Goal: Task Accomplishment & Management: Complete application form

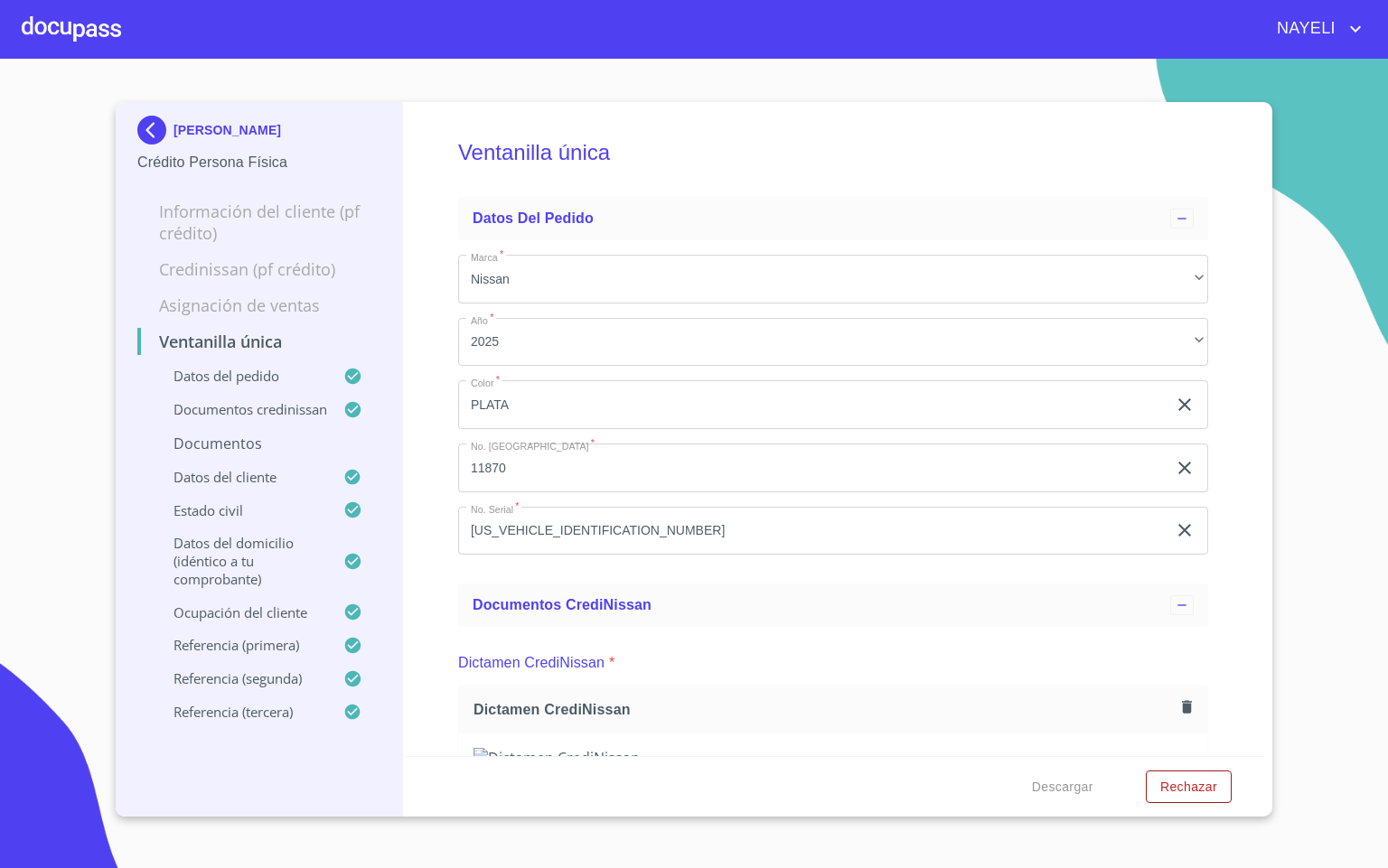
scroll to position [5828, 0]
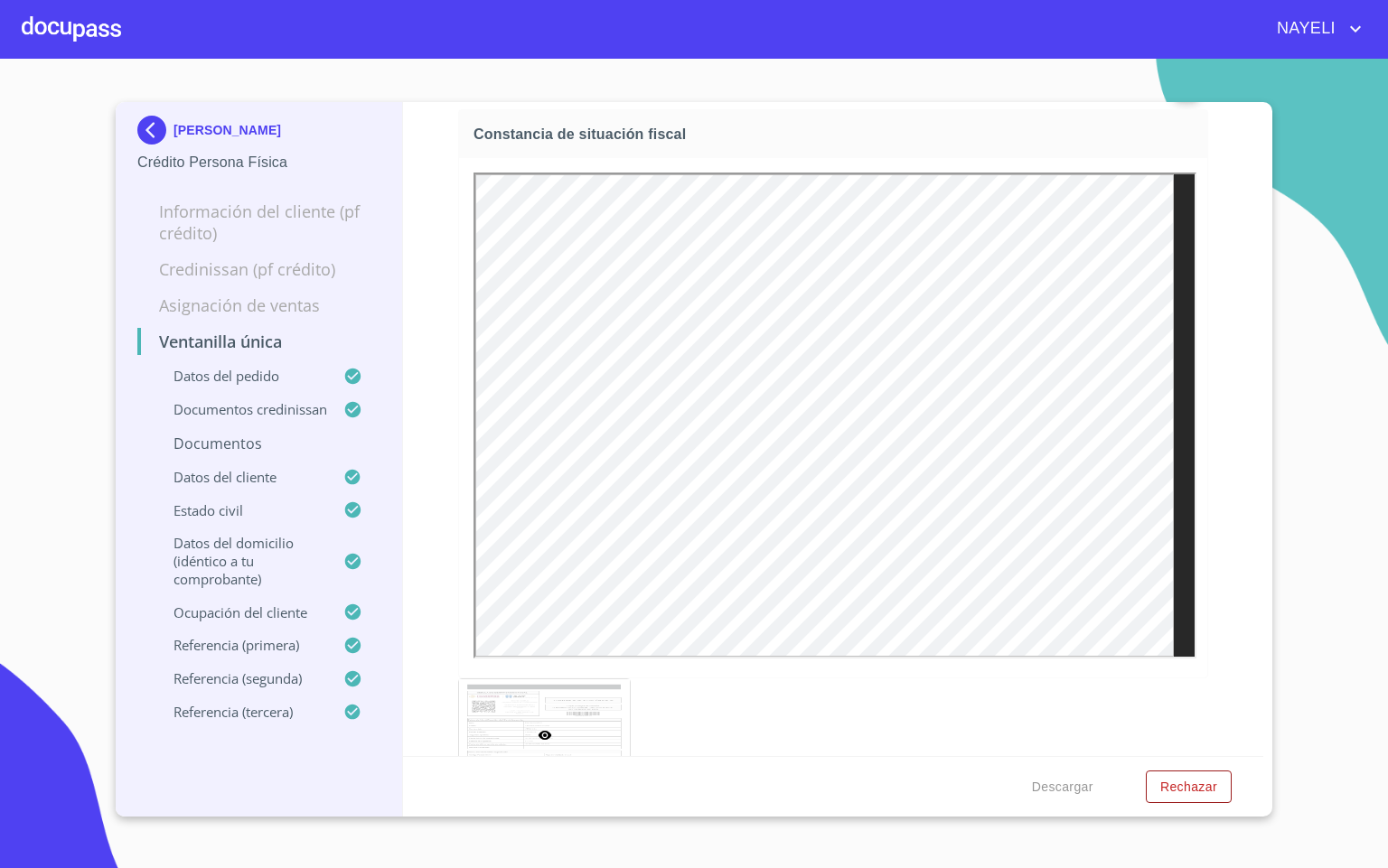
click at [57, 38] on div at bounding box center [72, 29] width 100 height 58
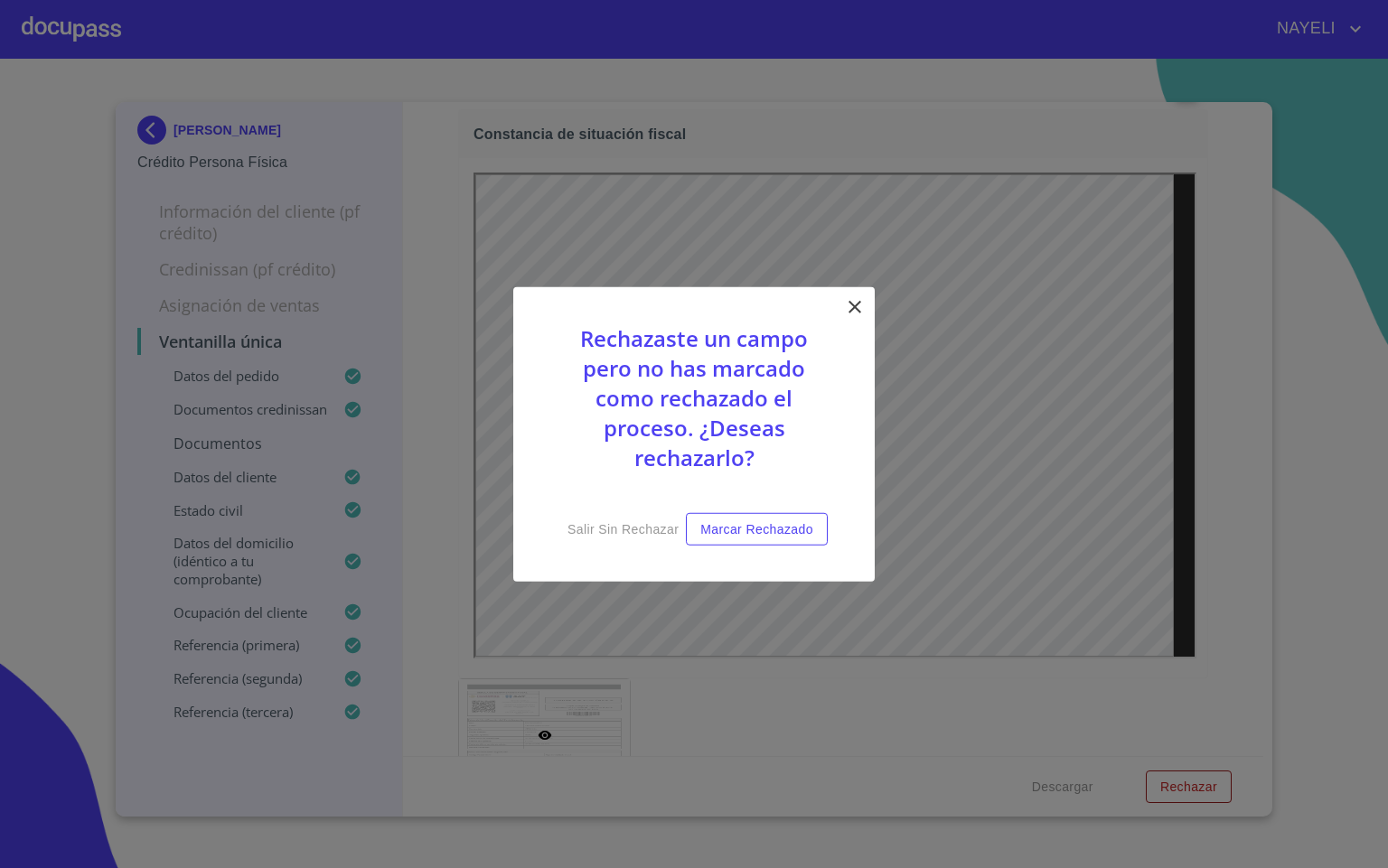
click at [847, 304] on icon at bounding box center [855, 306] width 22 height 22
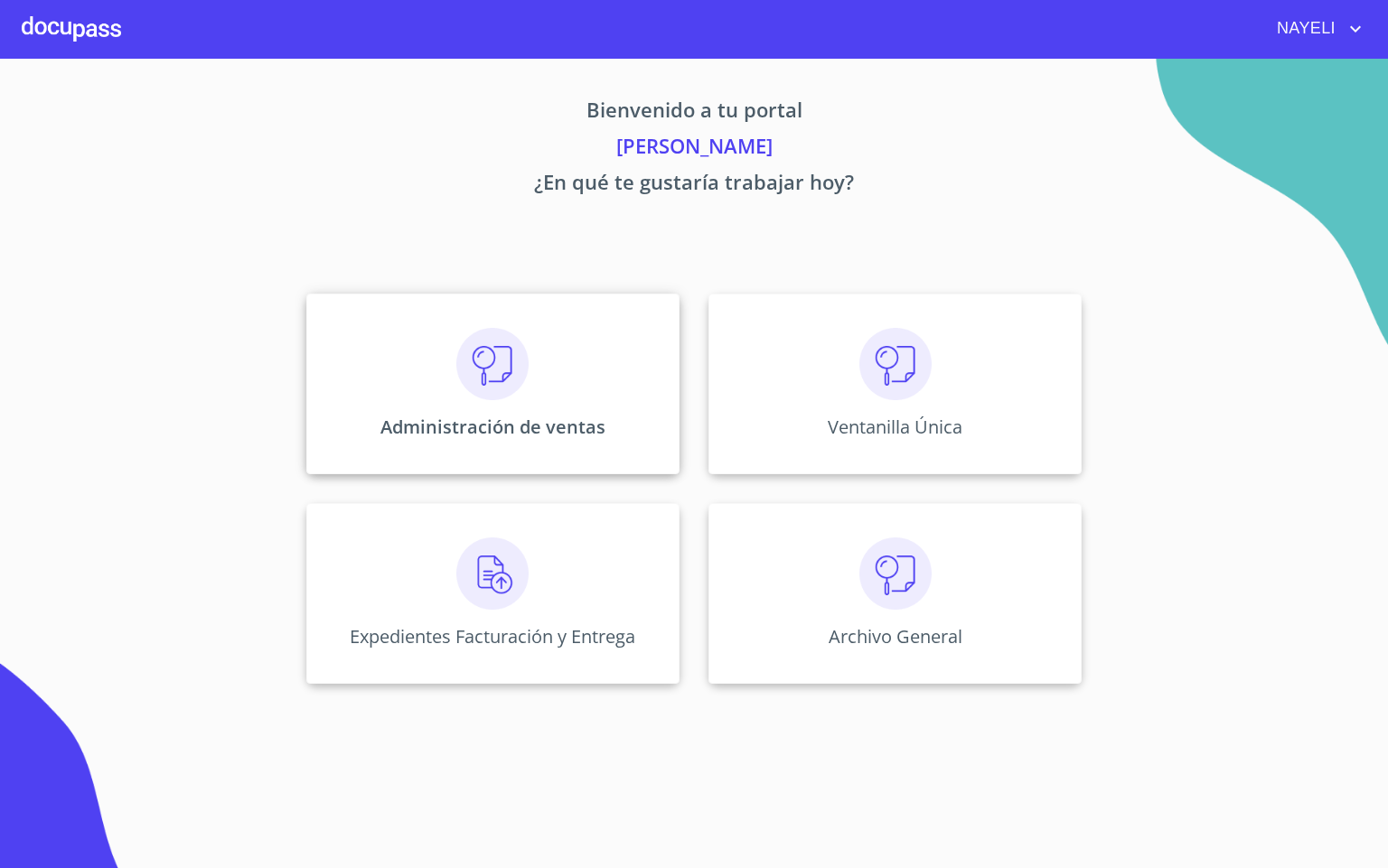
click at [557, 360] on div "Administración de ventas" at bounding box center [493, 384] width 374 height 181
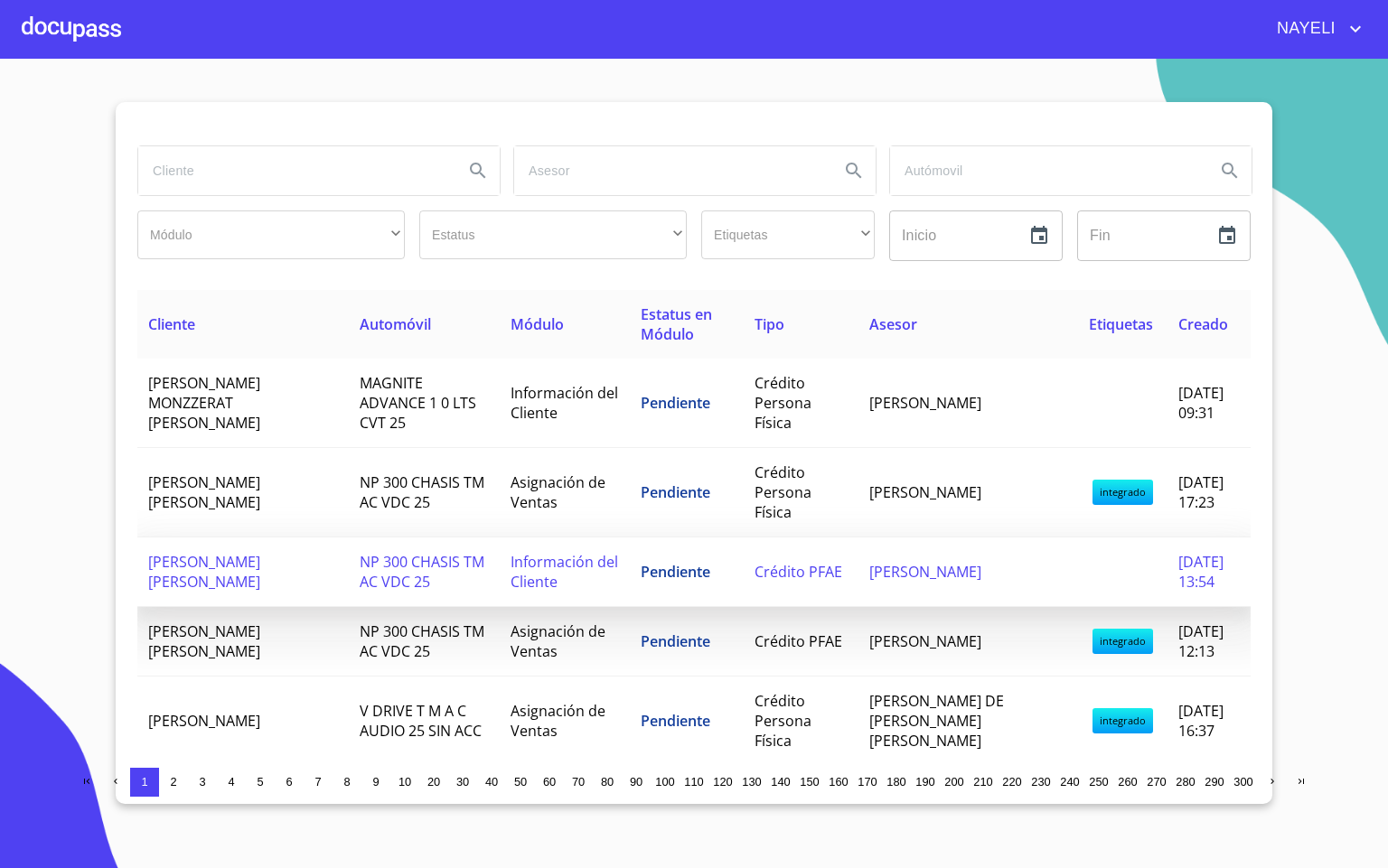
scroll to position [135, 0]
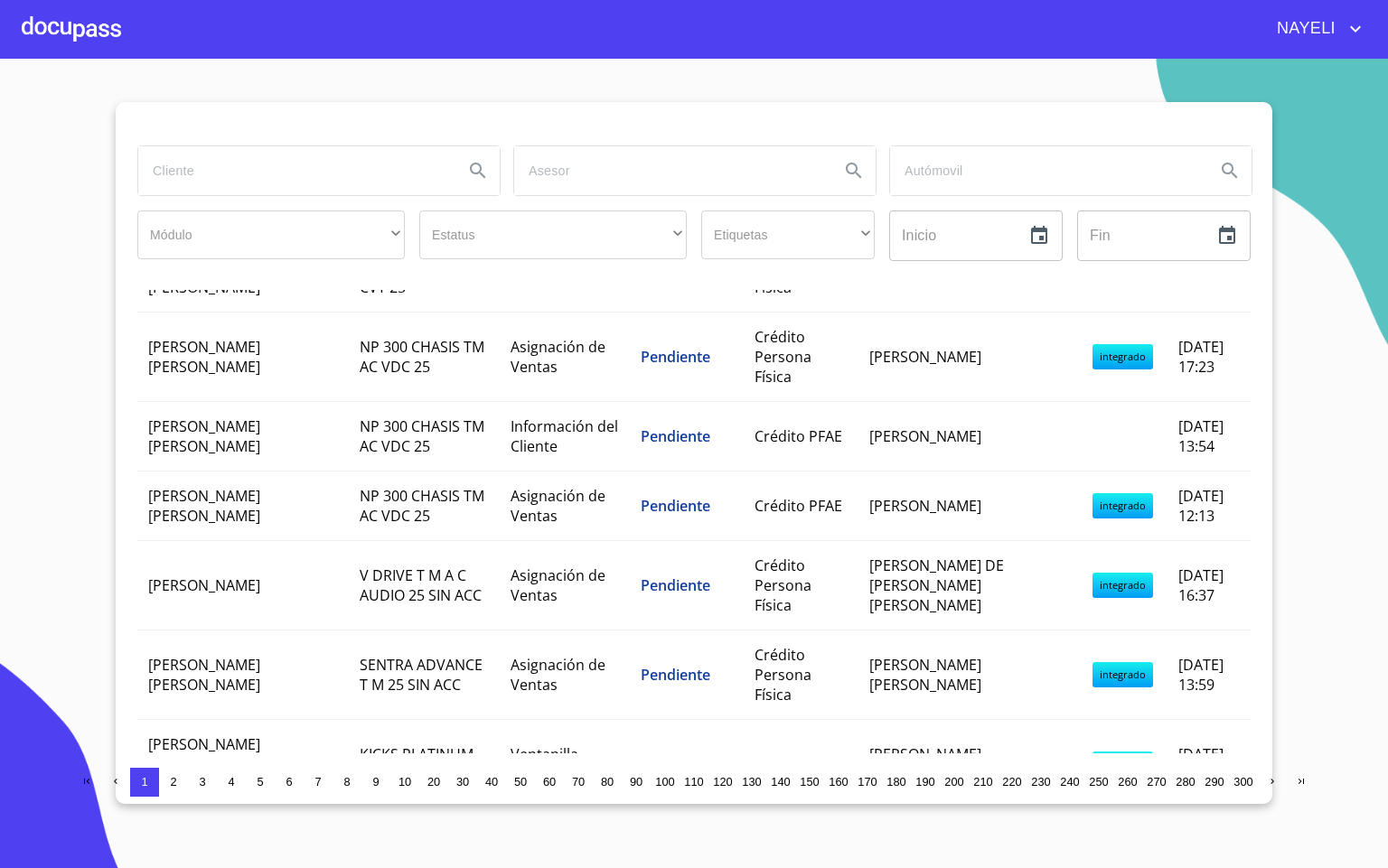
click at [228, 171] on input "search" at bounding box center [294, 170] width 311 height 49
type input "andreina"
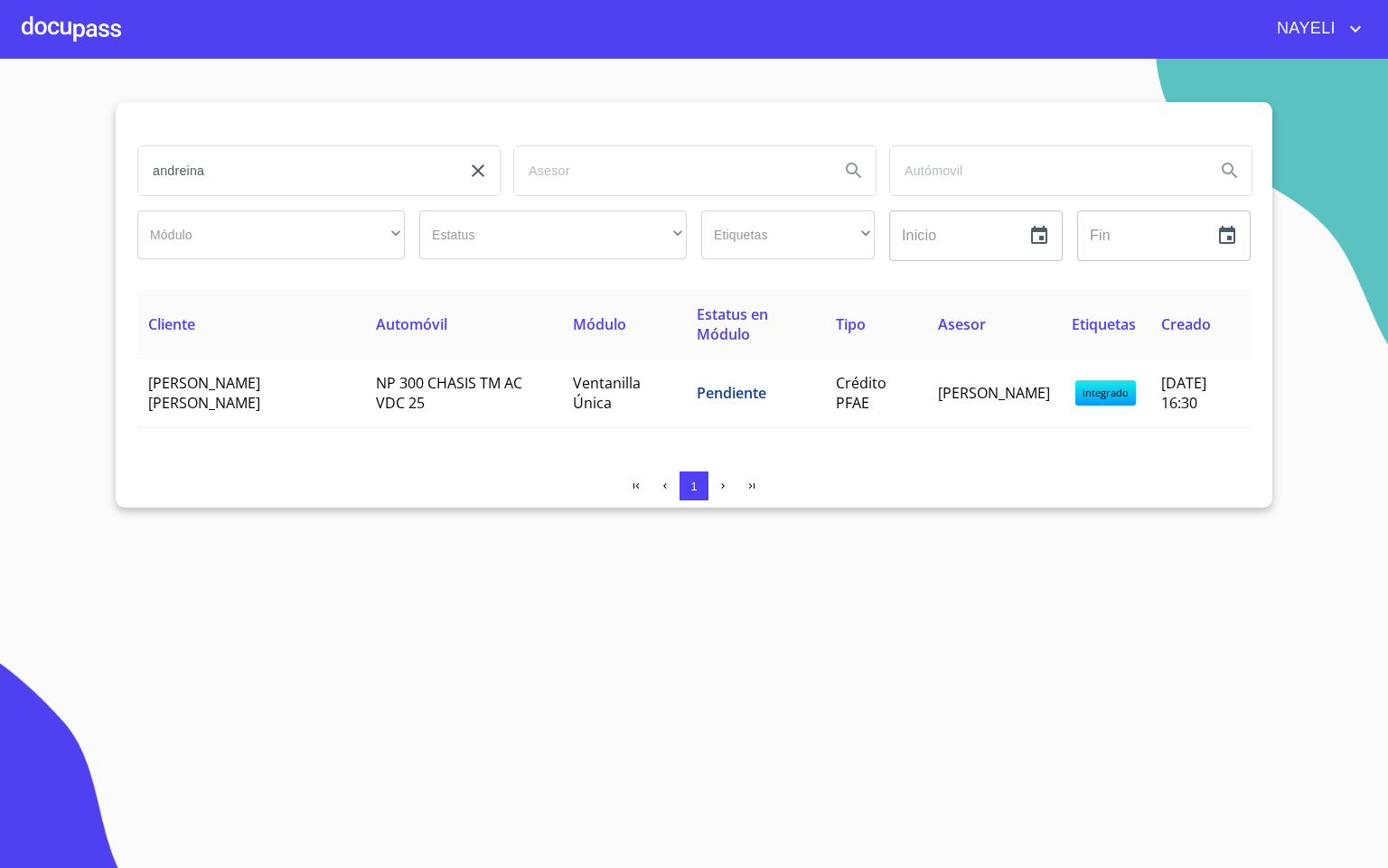
scroll to position [0, 0]
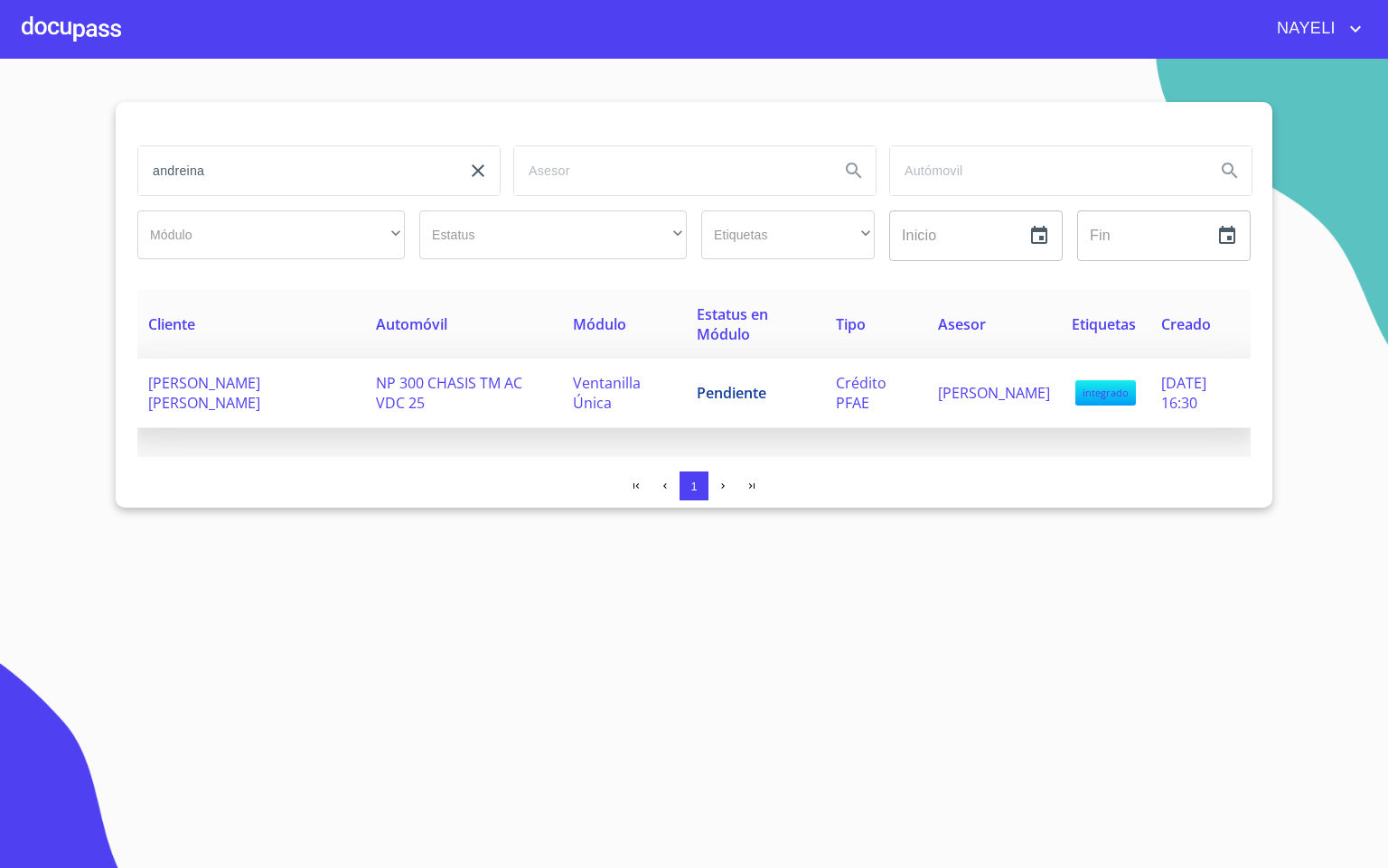
click at [595, 391] on span "Ventanilla Única" at bounding box center [607, 393] width 68 height 39
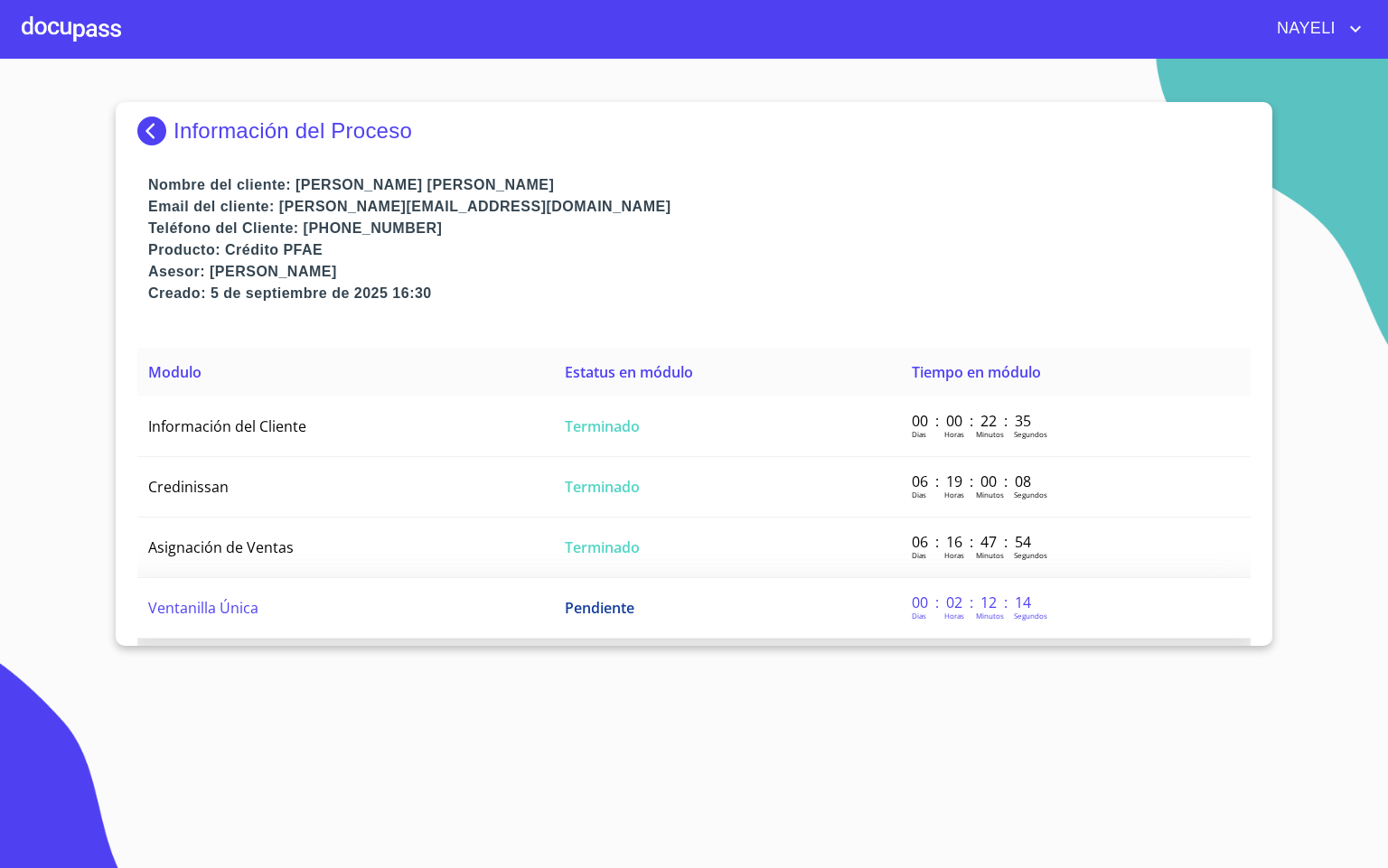
click at [294, 591] on td "Ventanilla Única" at bounding box center [346, 608] width 417 height 60
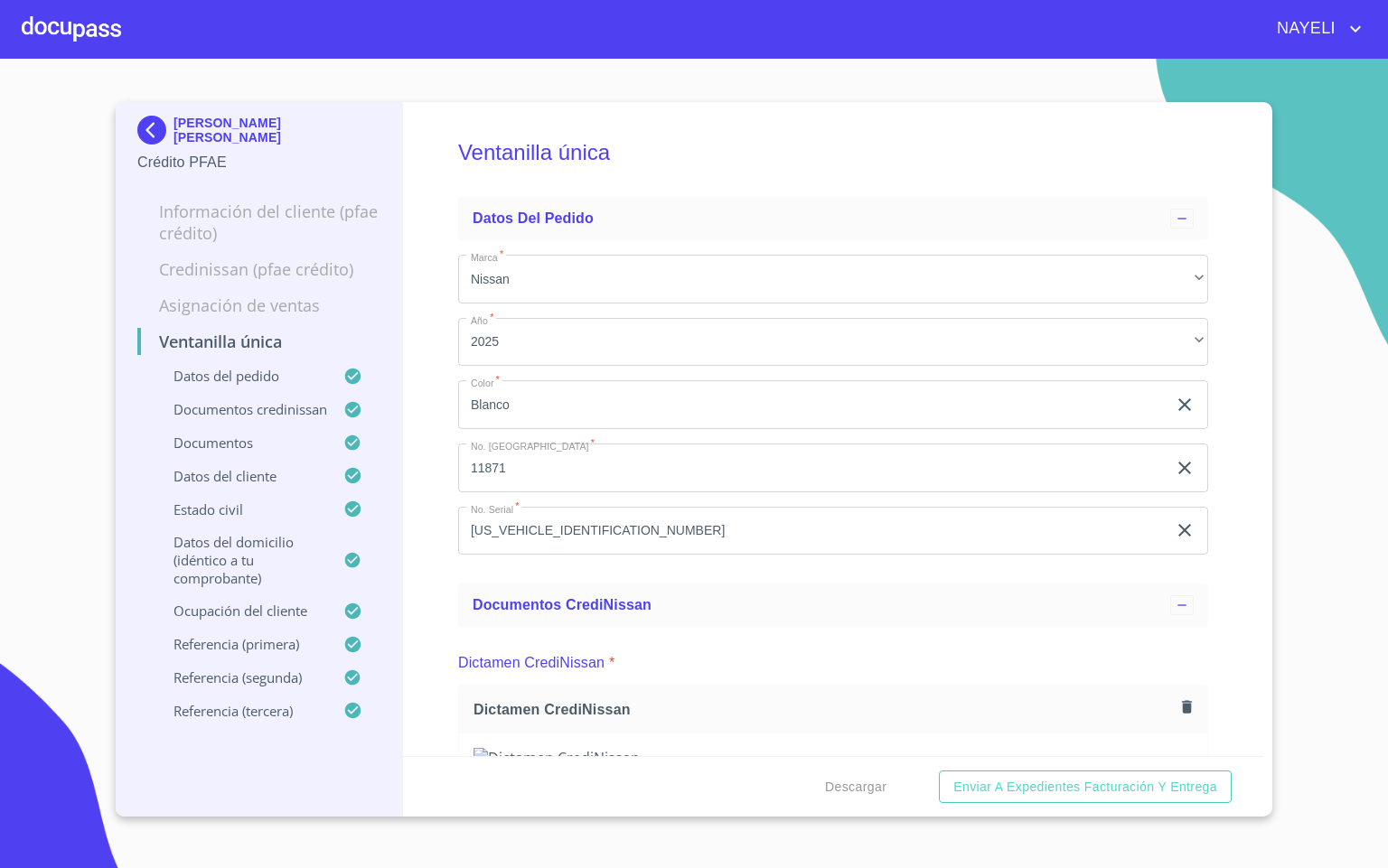
click at [1232, 396] on div "Ventanilla única Datos del pedido Marca   * Nissan ​ Año   * 2025 ​ Color   * […" at bounding box center [834, 428] width 862 height 654
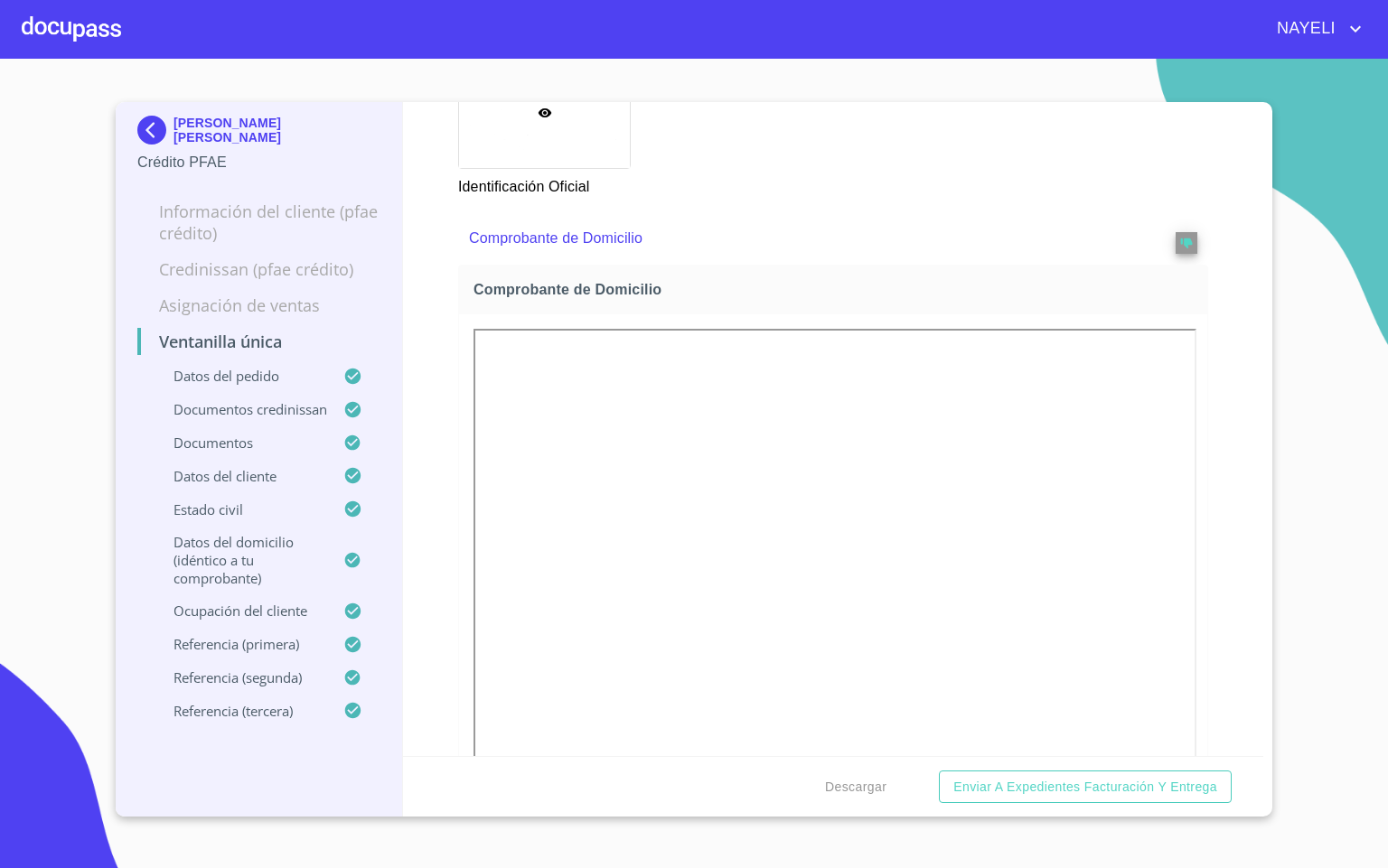
scroll to position [1627, 0]
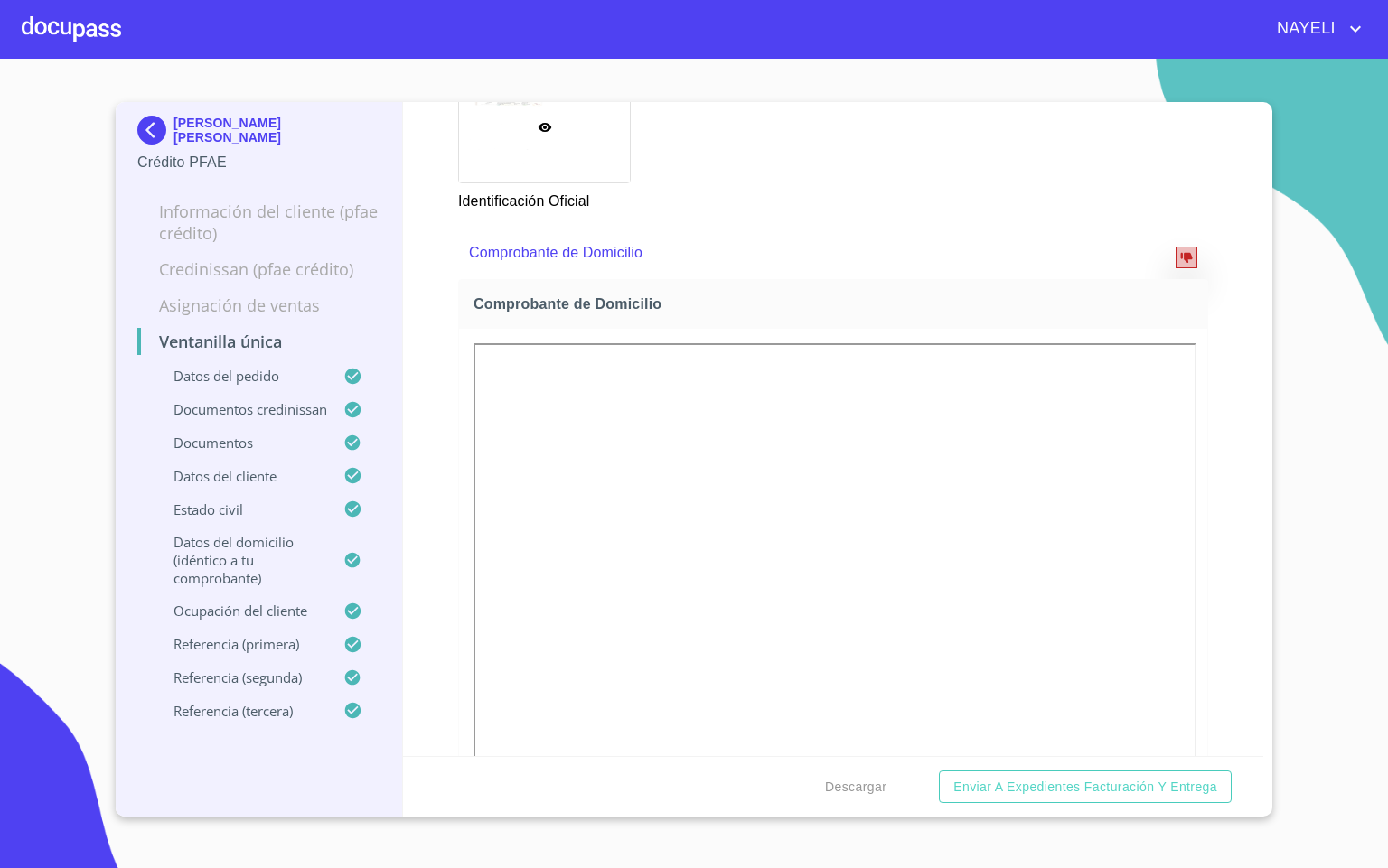
click at [1181, 263] on icon "reject" at bounding box center [1186, 257] width 12 height 10
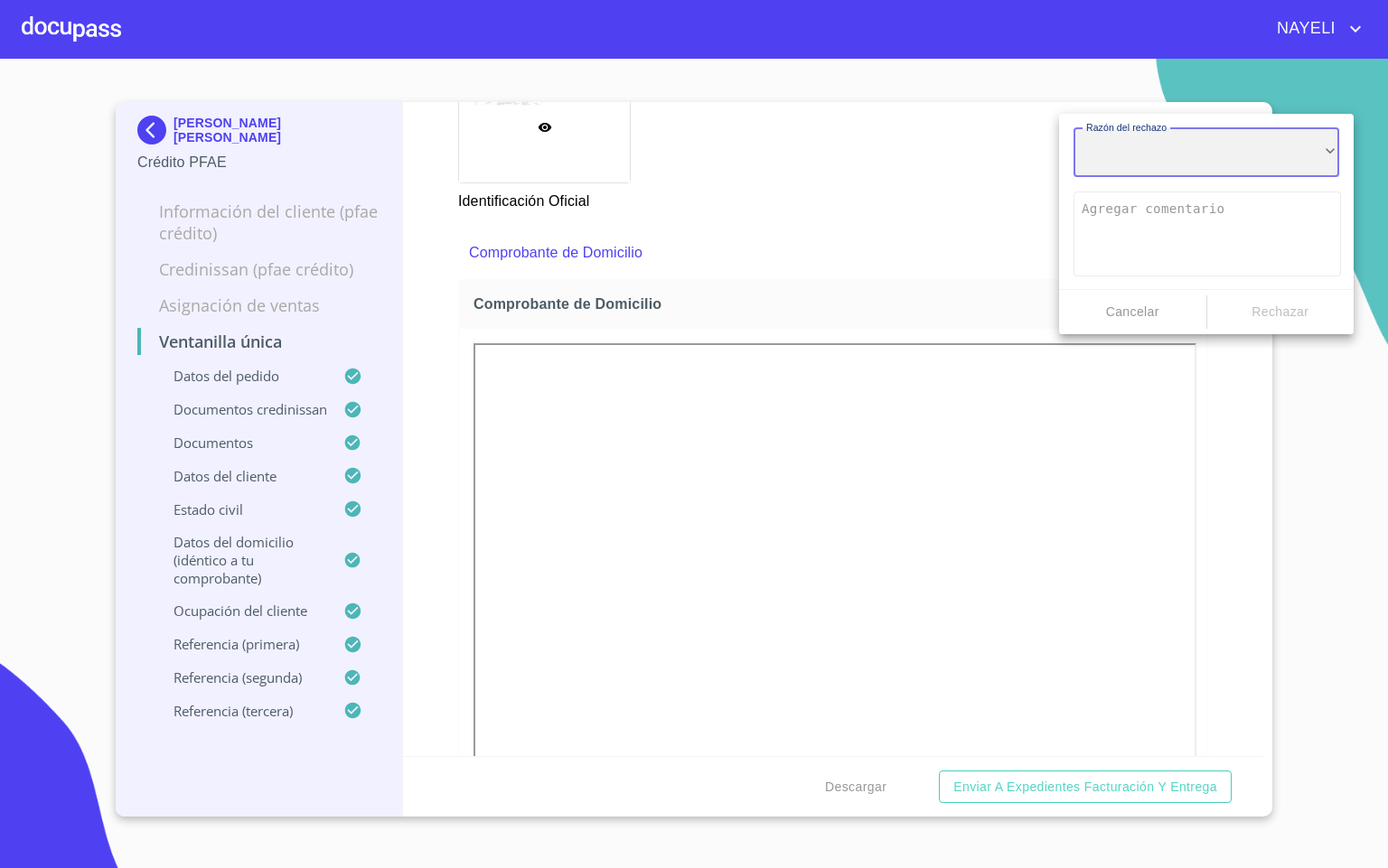
click at [1157, 149] on div "​" at bounding box center [1206, 153] width 266 height 49
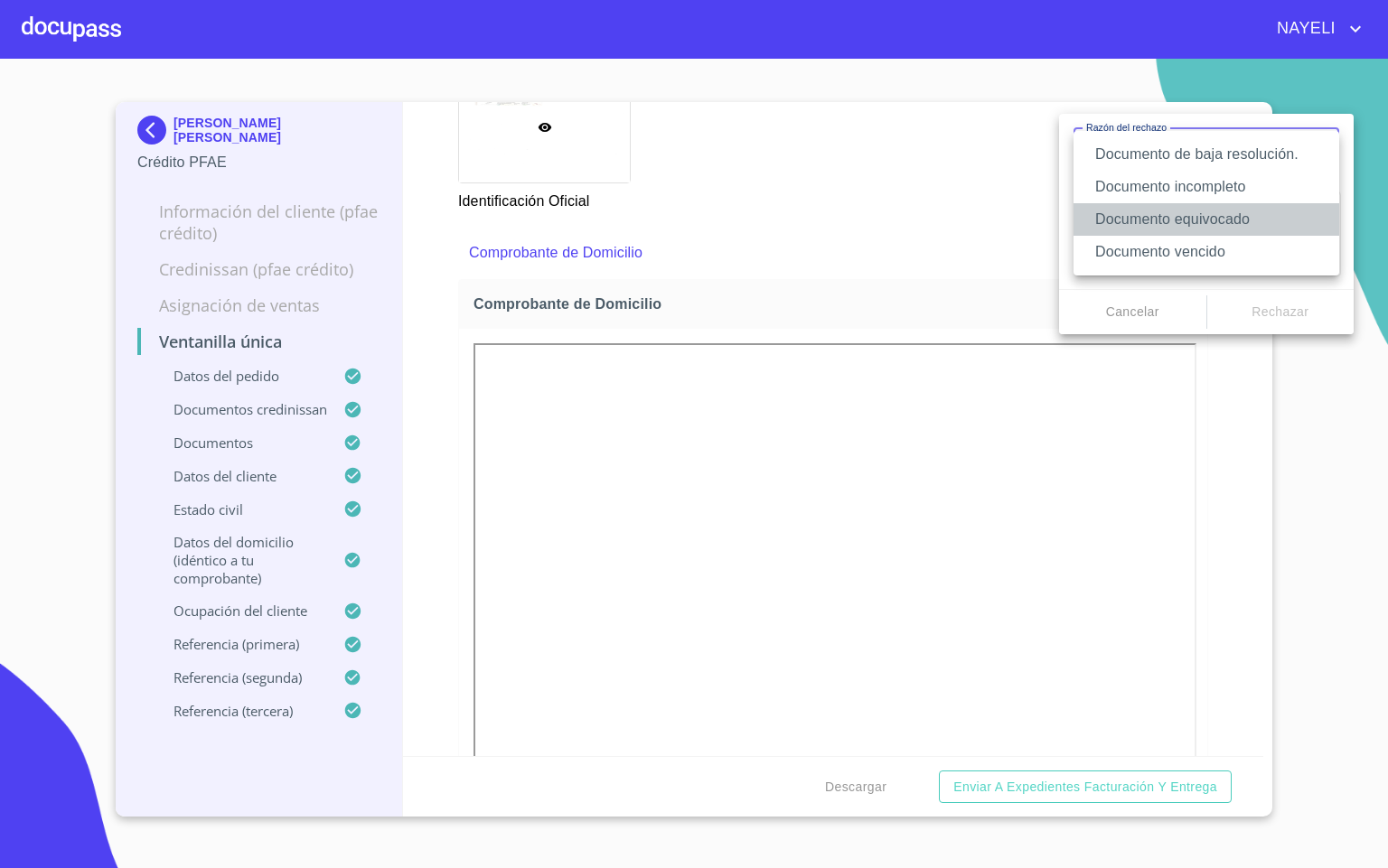
click at [1289, 215] on li "Documento equivocado" at bounding box center [1206, 220] width 266 height 33
type textarea "Favor de enviar de nuevo documento correcto según lo requiere el campo, puede s…"
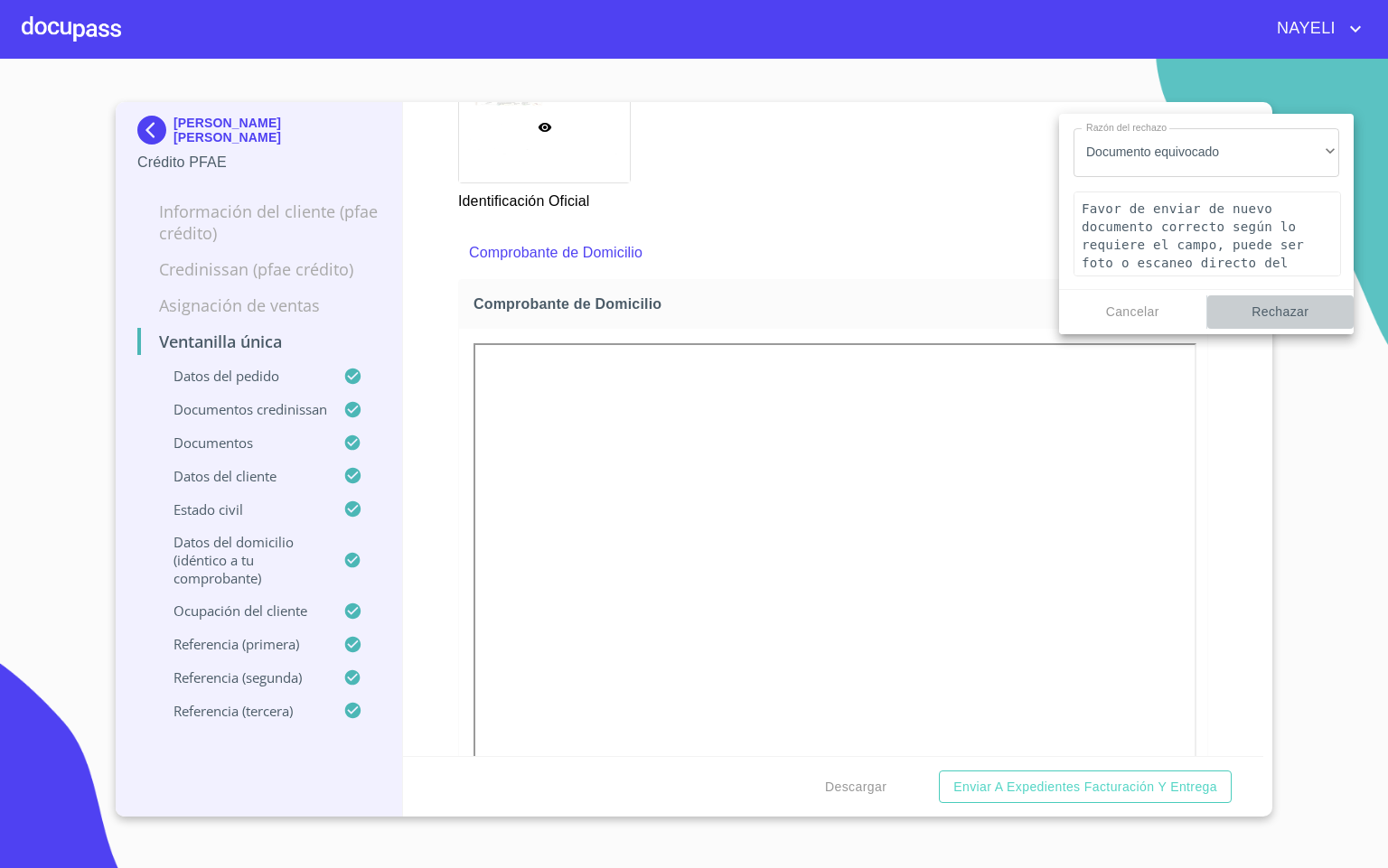
click at [1289, 313] on span "Rechazar" at bounding box center [1281, 312] width 133 height 23
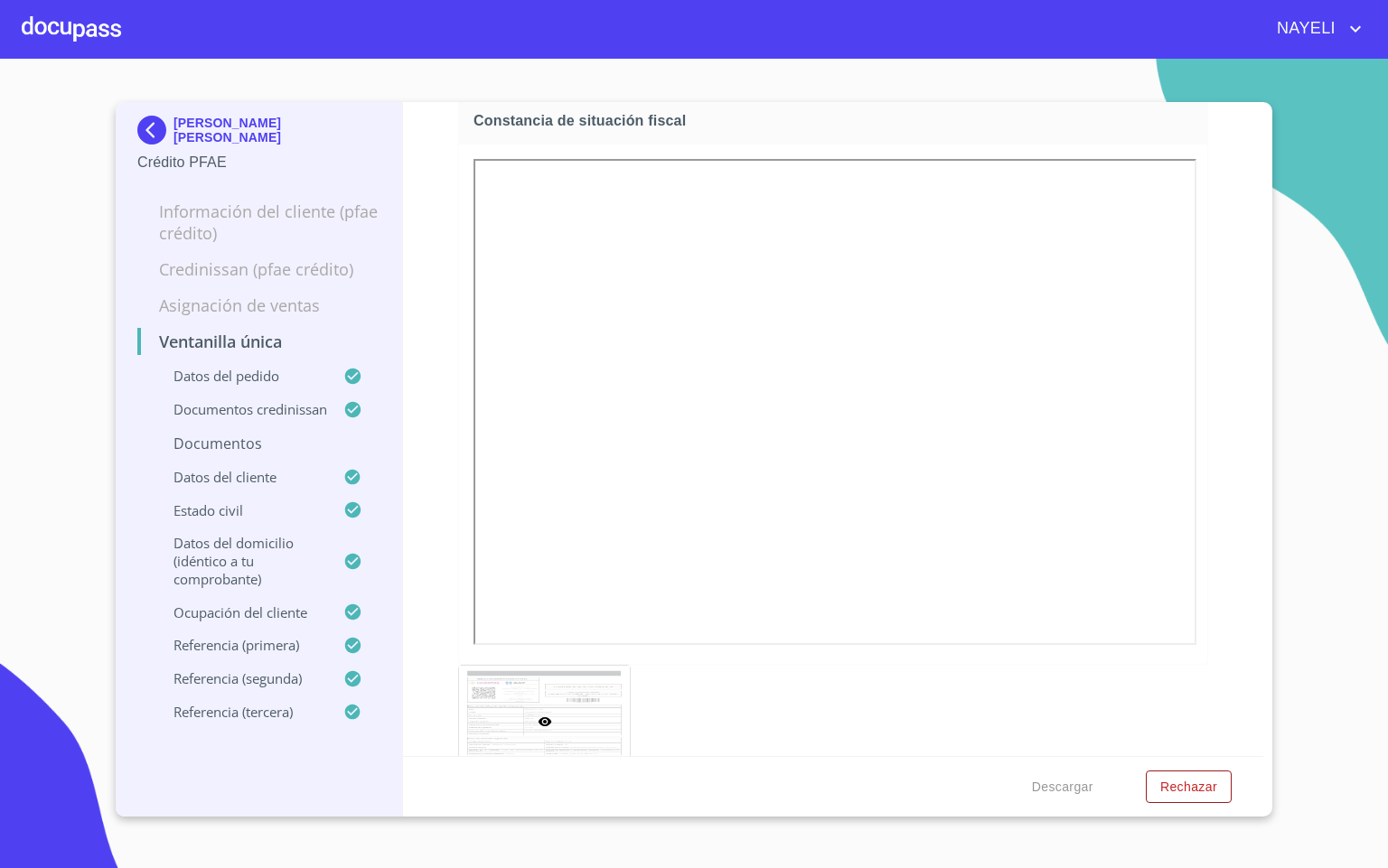
scroll to position [5828, 0]
click at [1180, 109] on div "Constancia de situación fiscal" at bounding box center [833, 83] width 750 height 53
click at [1177, 94] on span "reject" at bounding box center [1186, 87] width 20 height 12
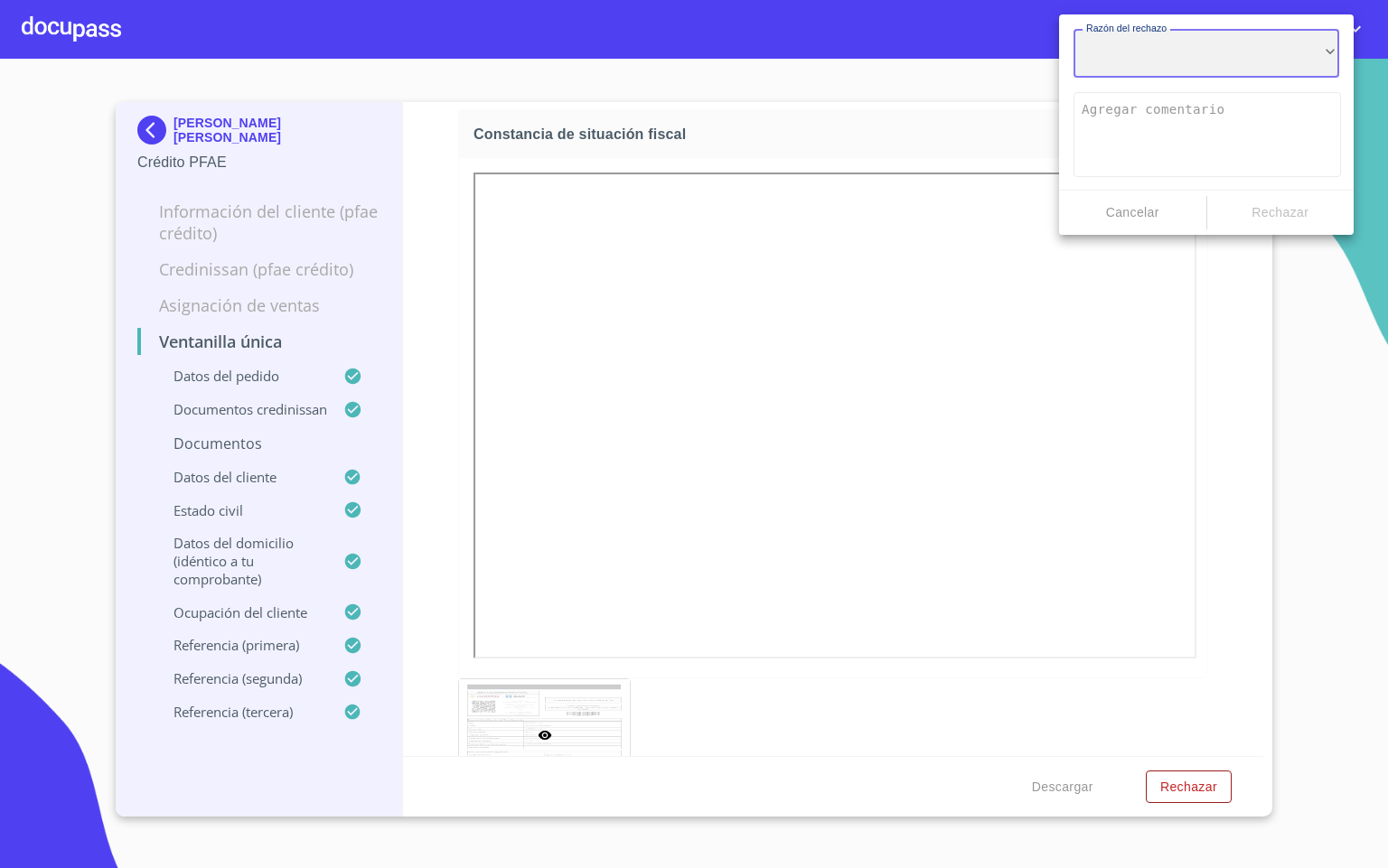
click at [1139, 69] on div "​" at bounding box center [1206, 53] width 266 height 49
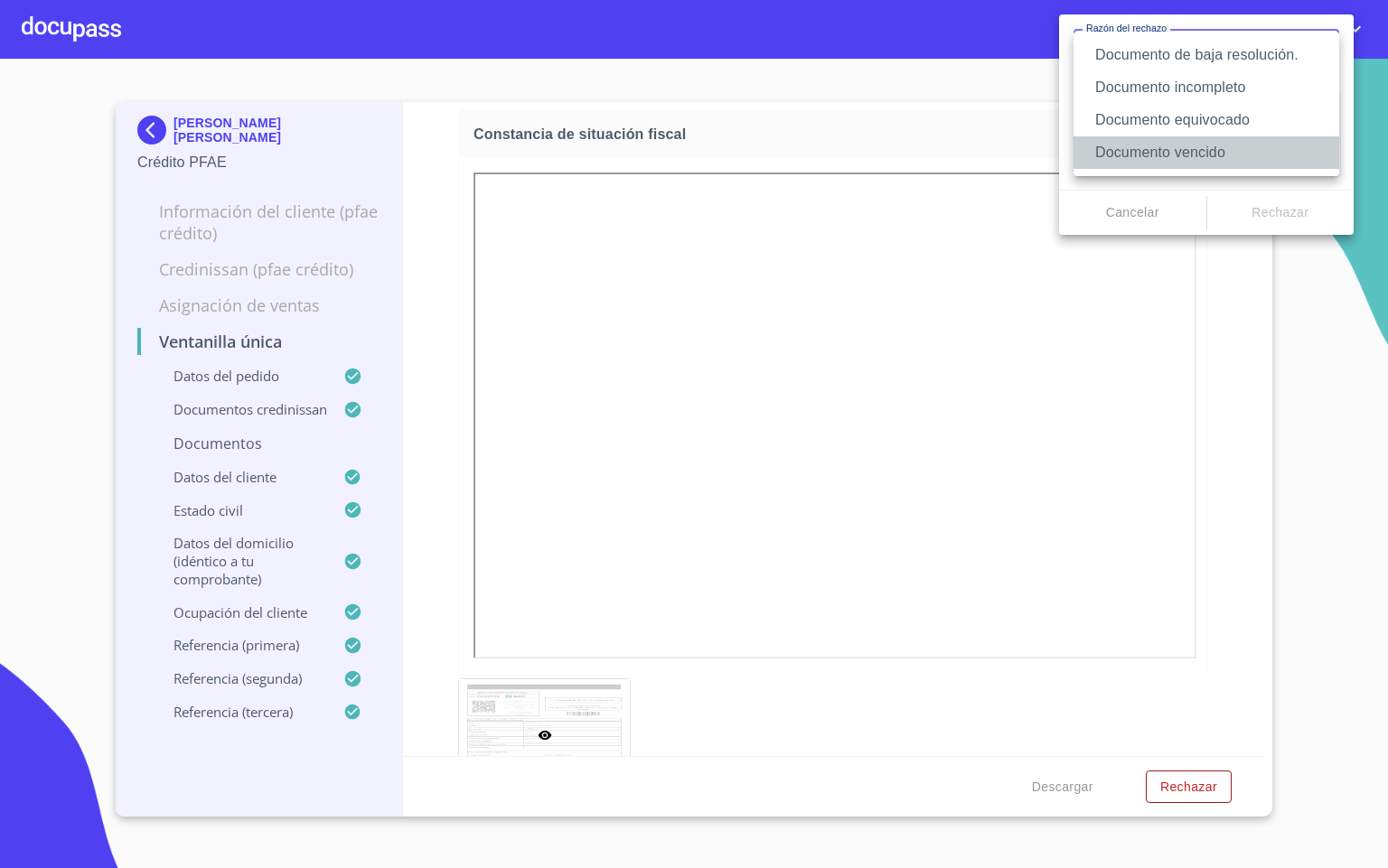
click at [1234, 142] on li "Documento vencido" at bounding box center [1206, 153] width 266 height 33
type textarea "Favor de enviar de nuevo documento con fecha no mayor a 60 días, puede ser foto…"
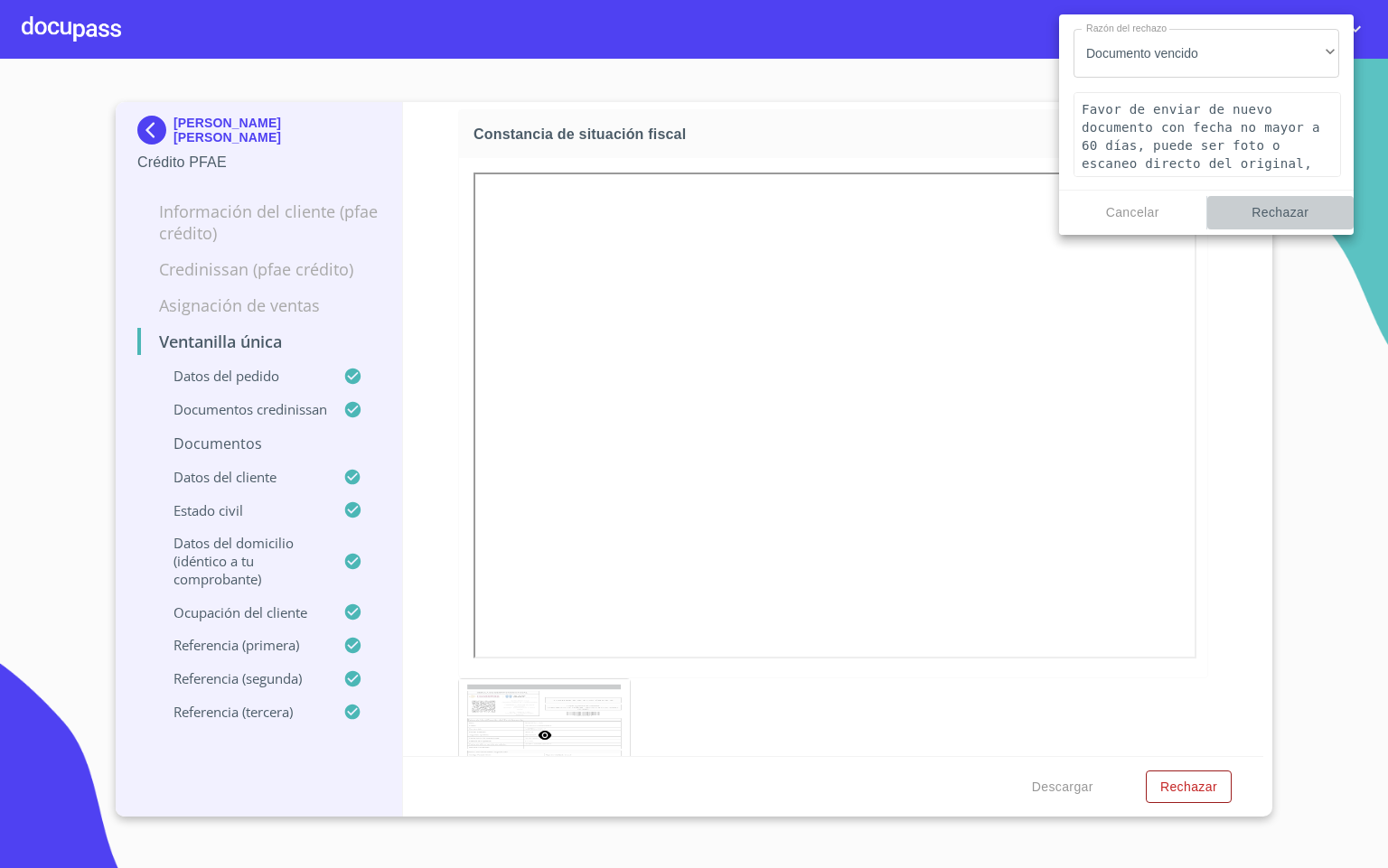
click at [1270, 209] on span "Rechazar" at bounding box center [1281, 213] width 133 height 23
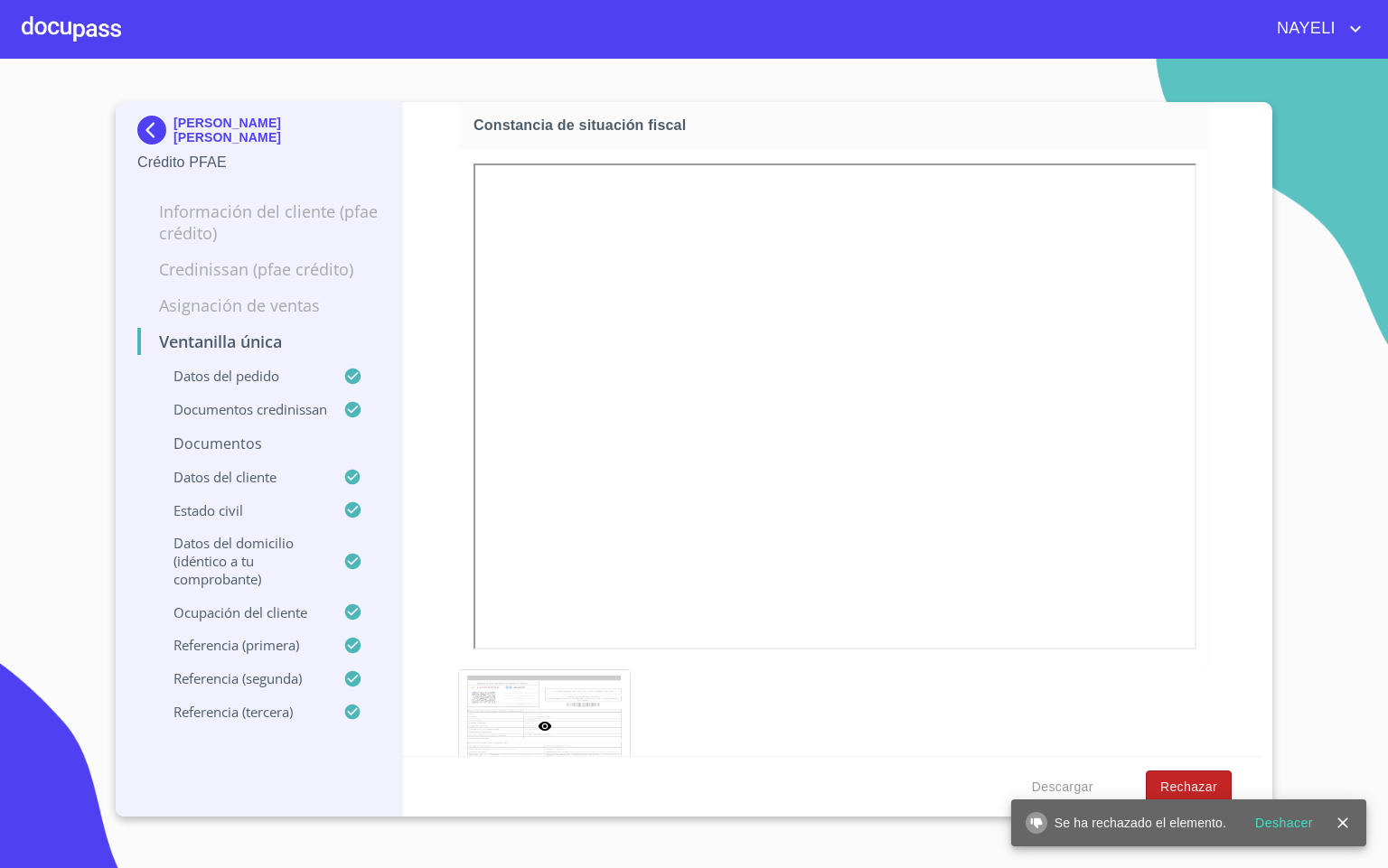
click at [1194, 779] on span "Rechazar" at bounding box center [1188, 787] width 57 height 23
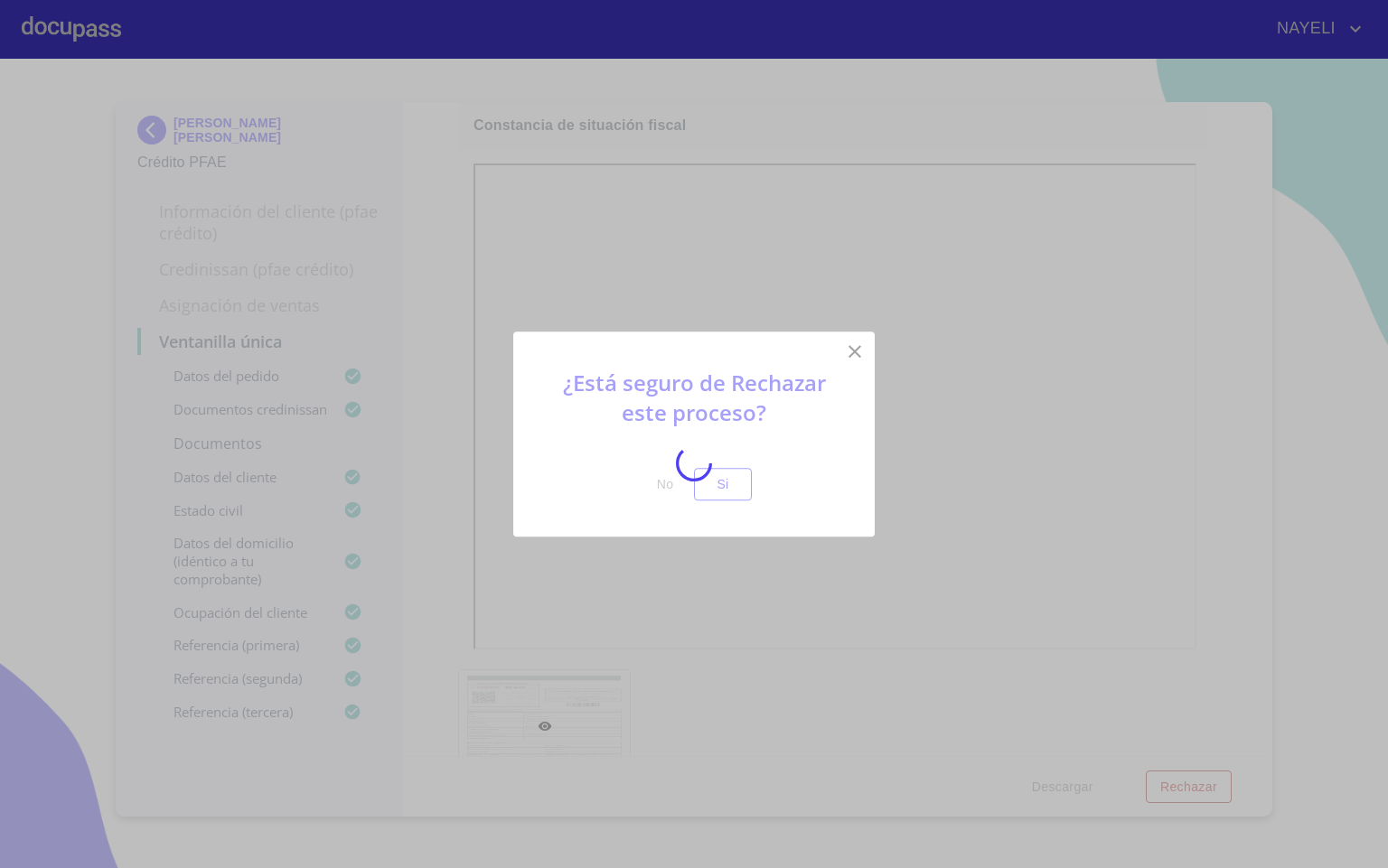
scroll to position [6505, 0]
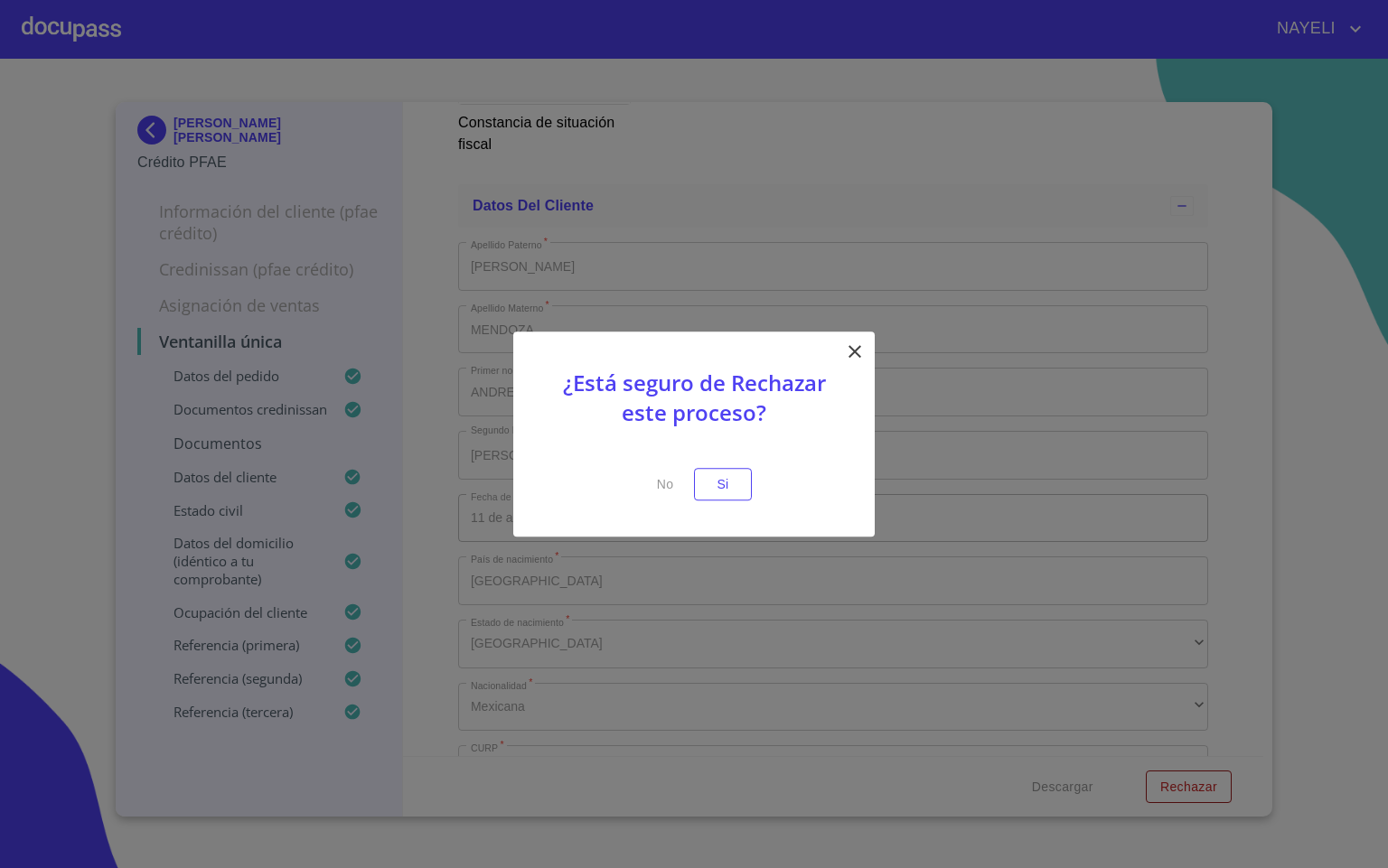
click at [741, 483] on button "Si" at bounding box center [723, 484] width 58 height 34
